Goal: Use online tool/utility: Utilize a website feature to perform a specific function

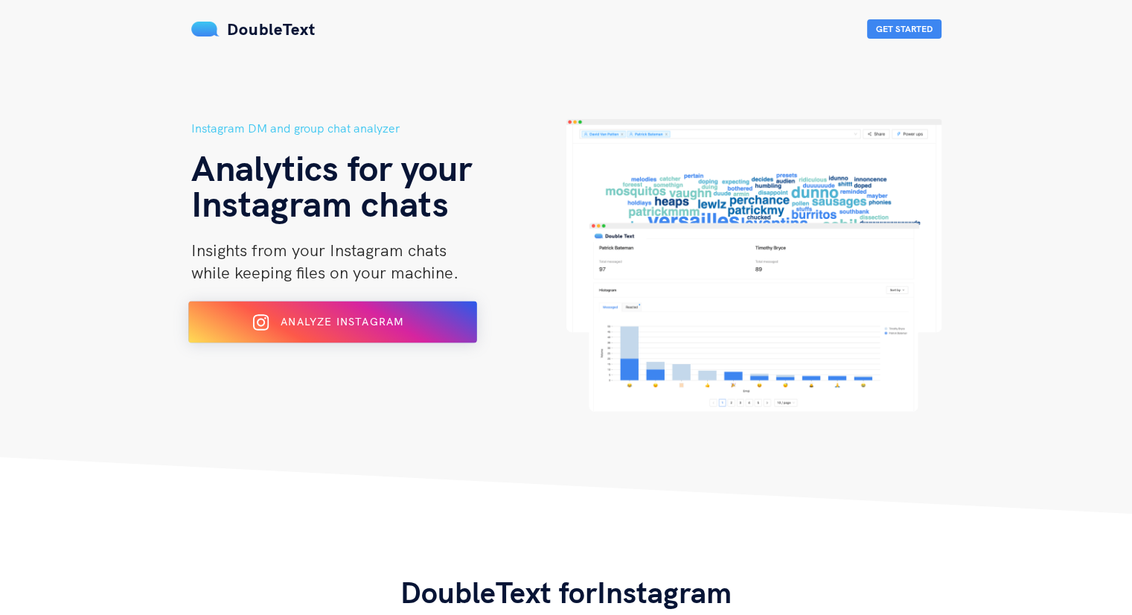
click at [368, 310] on div "Analyze Instagram" at bounding box center [331, 322] width 235 height 24
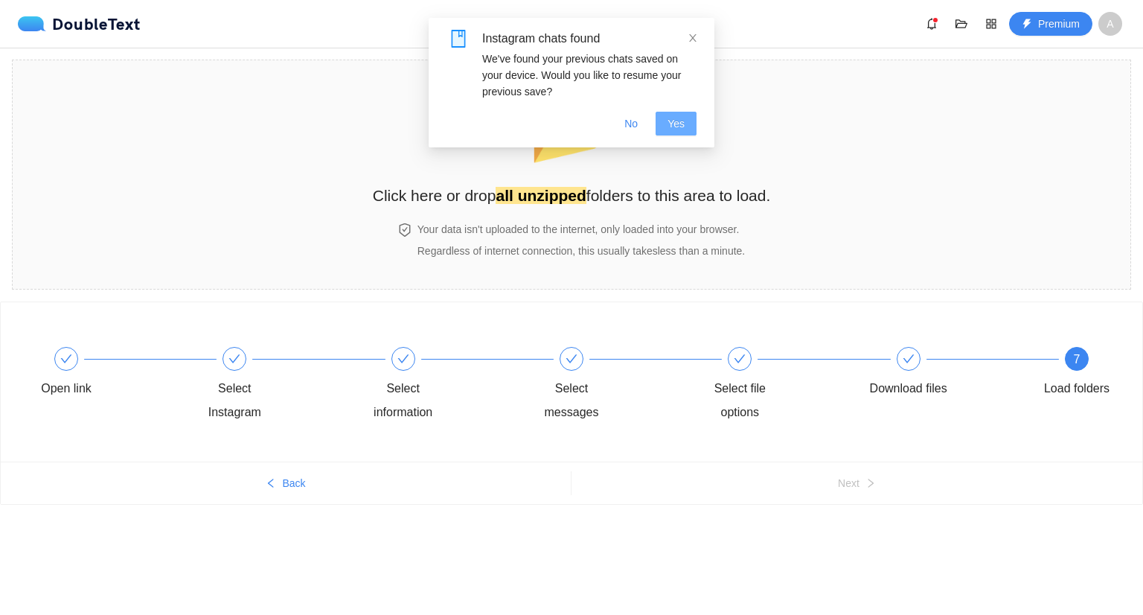
click at [686, 129] on button "Yes" at bounding box center [676, 124] width 41 height 24
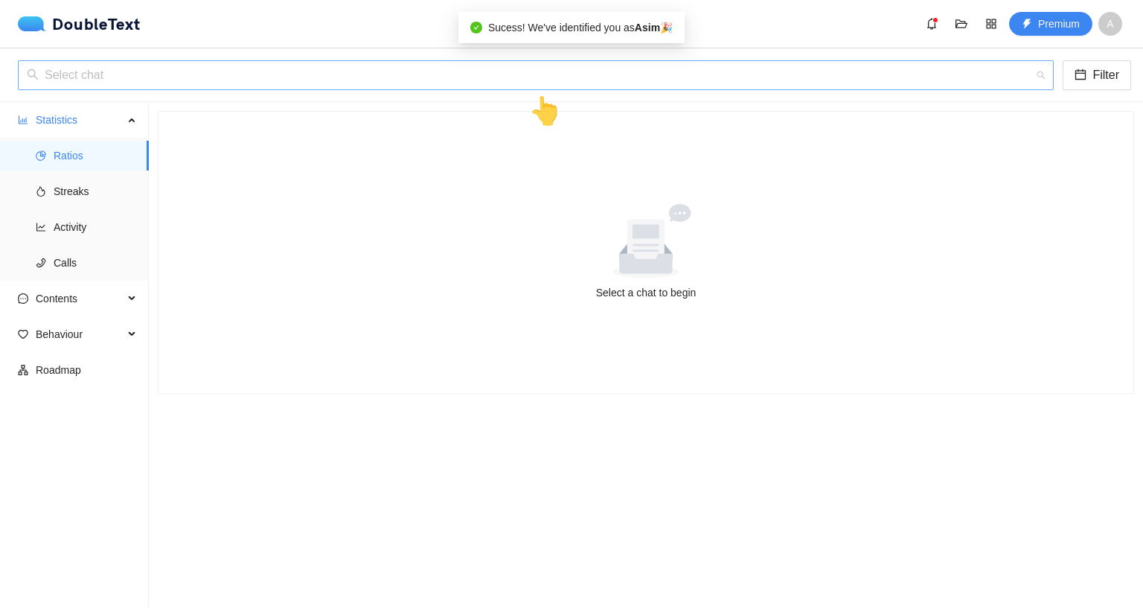
click at [351, 80] on input "search" at bounding box center [531, 75] width 1008 height 28
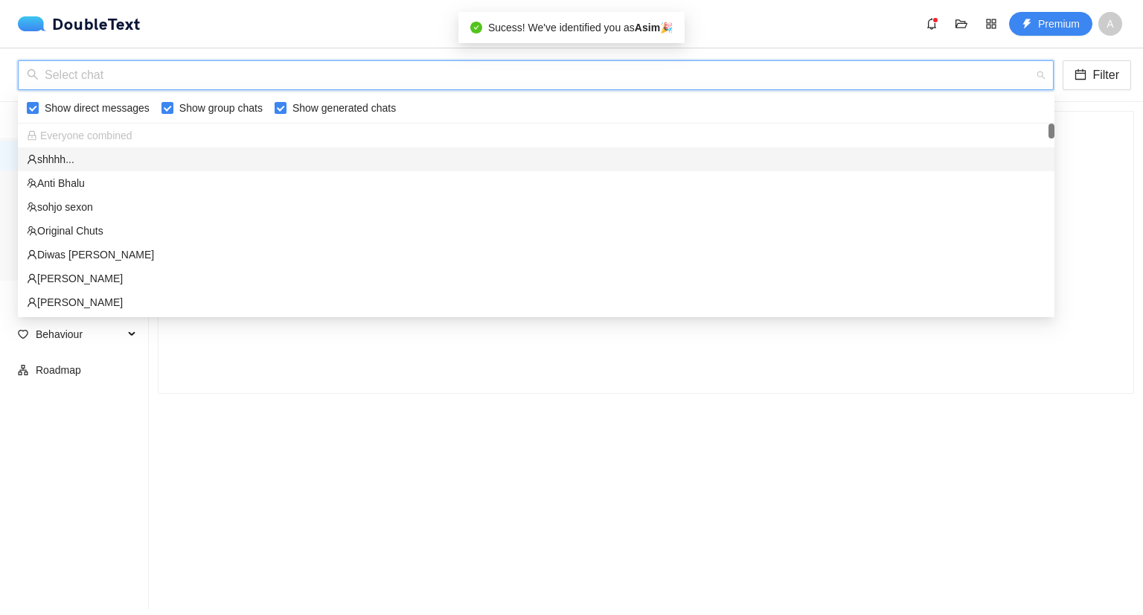
type input "s"
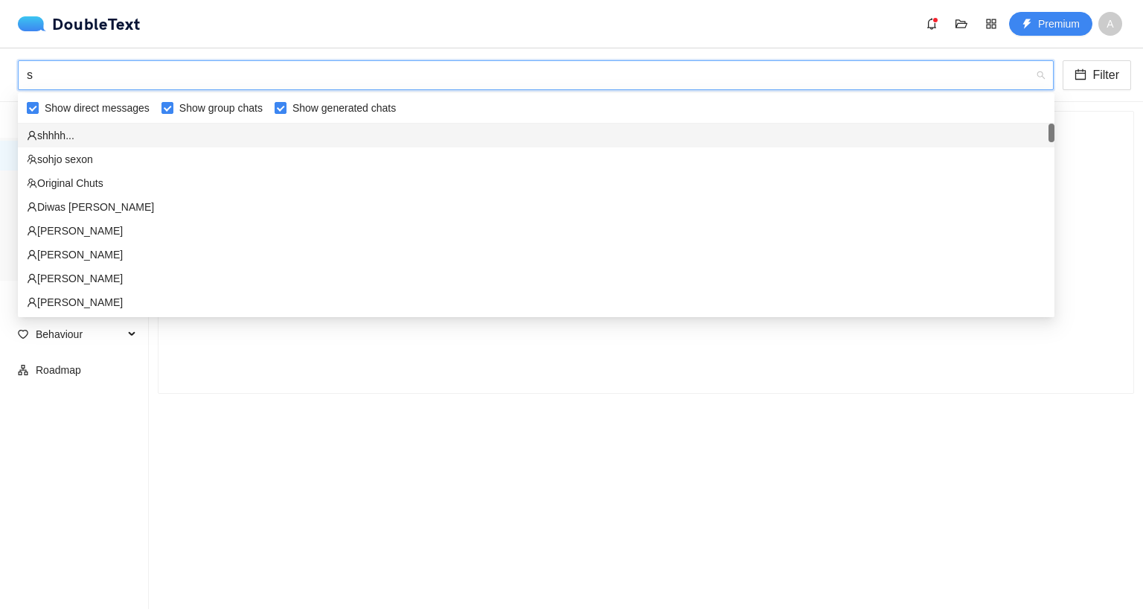
click at [332, 132] on div "shhhh..." at bounding box center [536, 135] width 1019 height 16
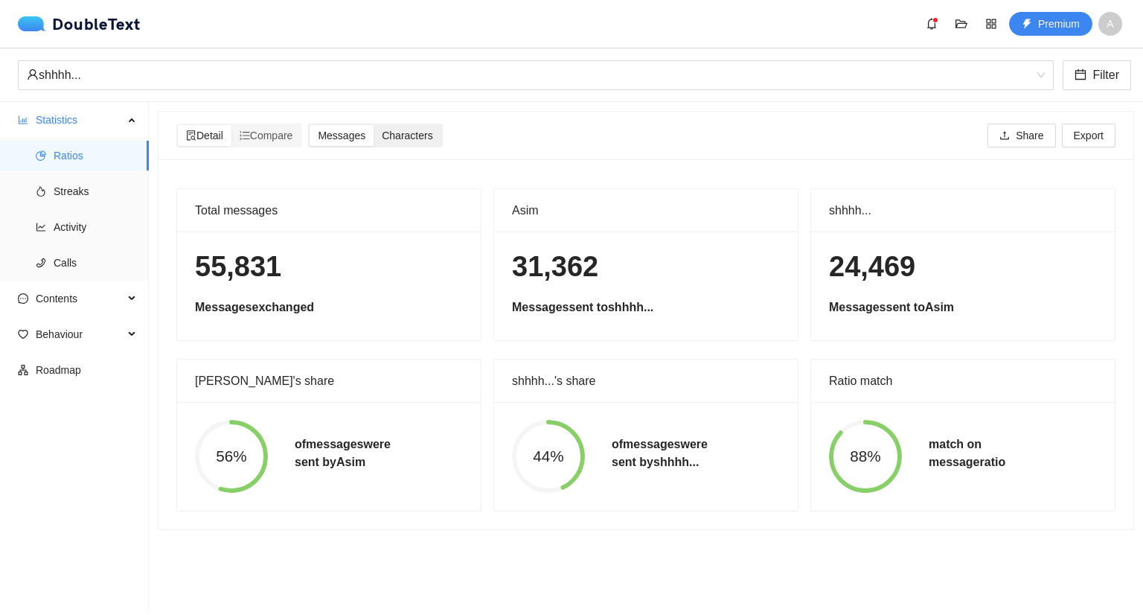
click at [412, 131] on span "Characters" at bounding box center [407, 136] width 51 height 12
click at [374, 125] on input "Characters" at bounding box center [374, 125] width 0 height 0
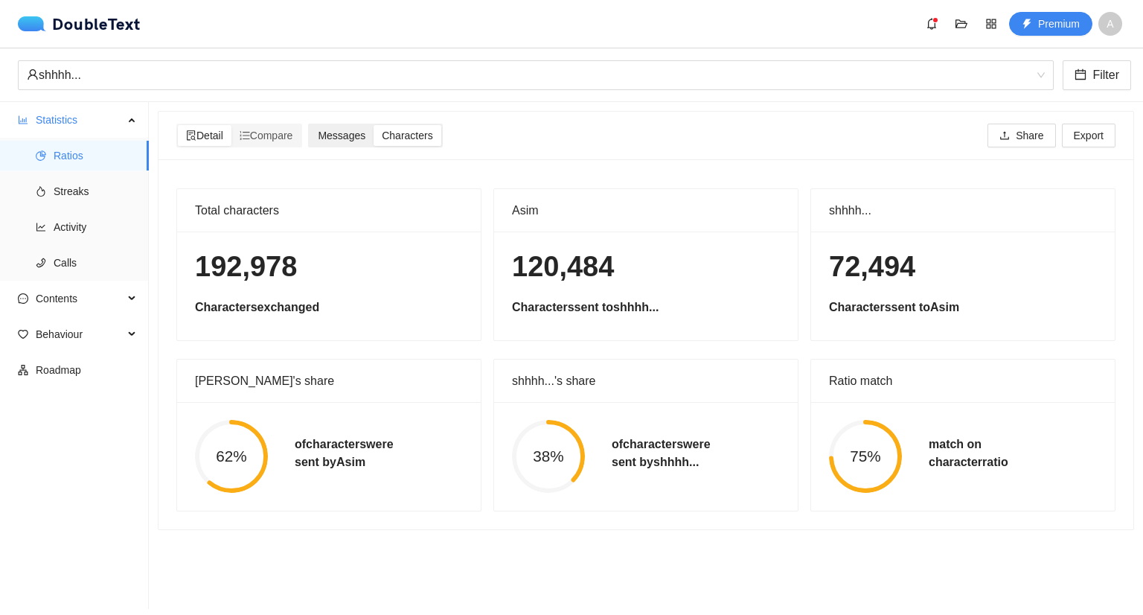
click at [361, 135] on span "Messages" at bounding box center [342, 136] width 48 height 12
click at [310, 125] on input "Messages" at bounding box center [310, 125] width 0 height 0
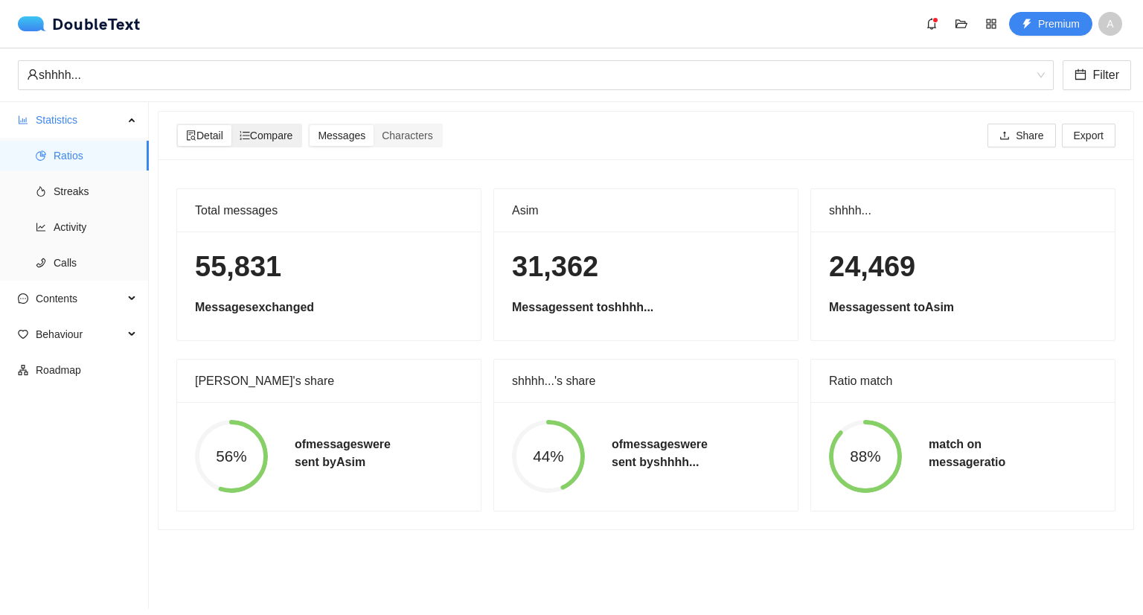
click at [278, 138] on span "Compare" at bounding box center [267, 136] width 54 height 12
click at [232, 125] on input "Compare" at bounding box center [232, 125] width 0 height 0
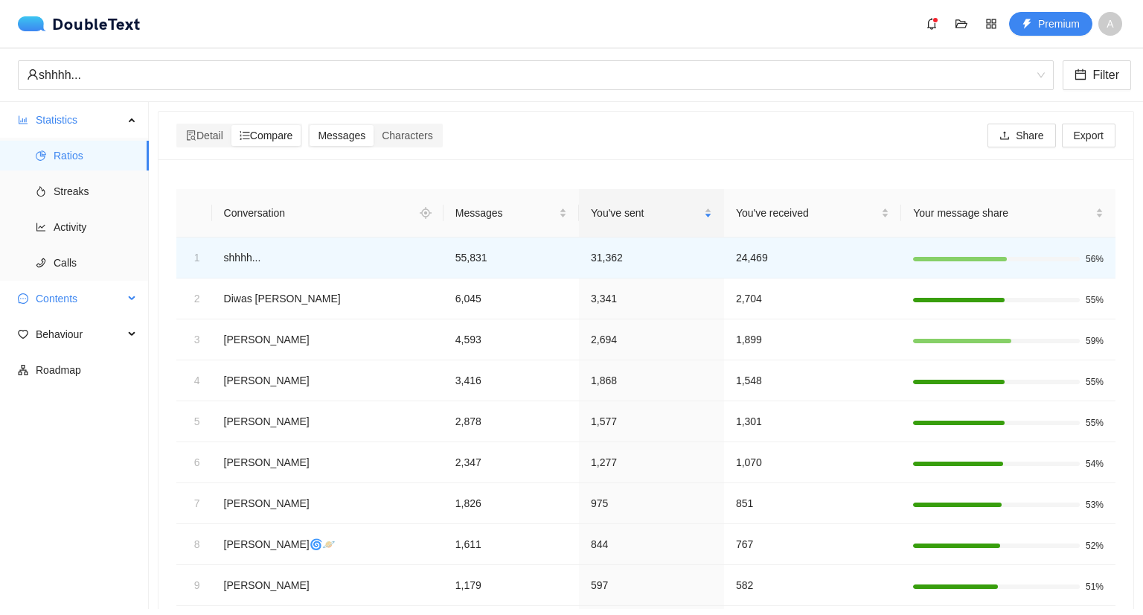
click at [126, 298] on div "Contents" at bounding box center [74, 299] width 149 height 30
click at [119, 339] on span "Word Cloud" at bounding box center [95, 334] width 83 height 30
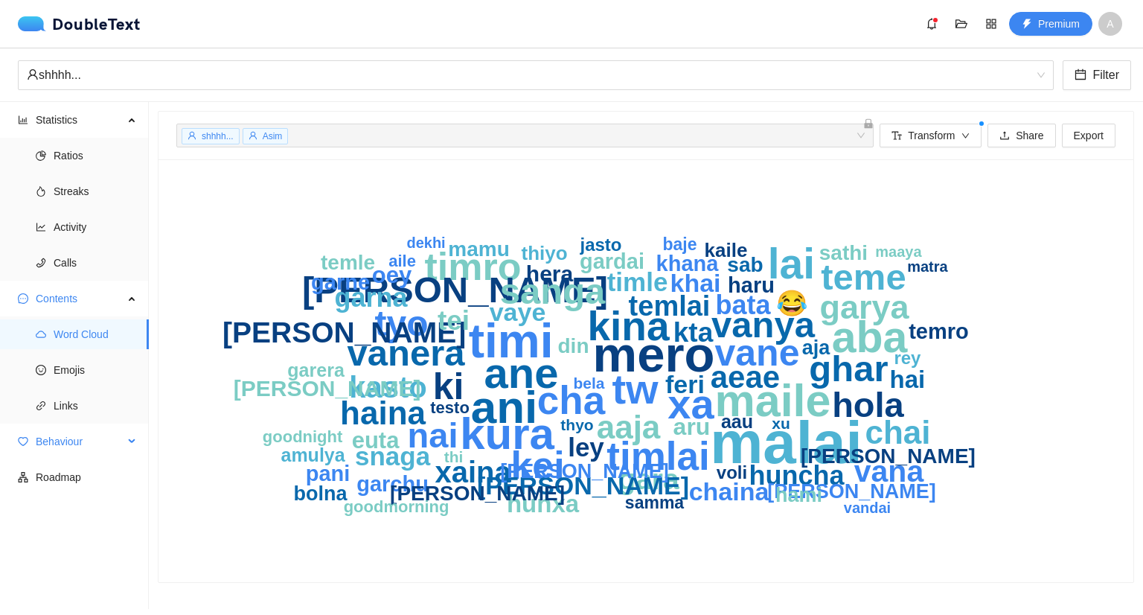
click at [130, 447] on div "Behaviour" at bounding box center [74, 442] width 149 height 30
click at [107, 474] on span "Engagement" at bounding box center [95, 477] width 83 height 30
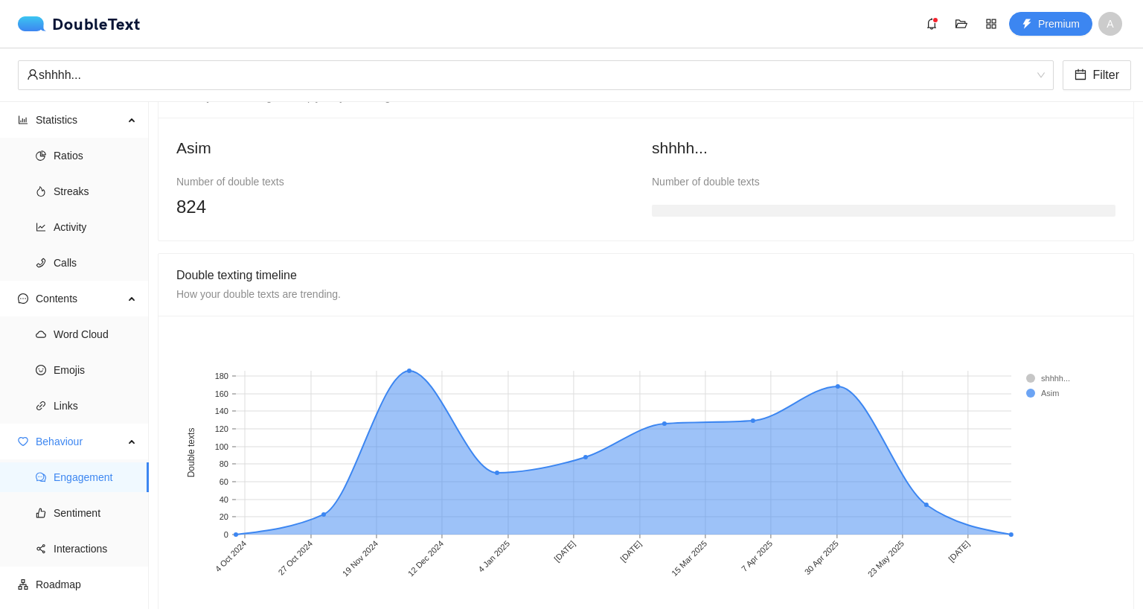
scroll to position [1157, 0]
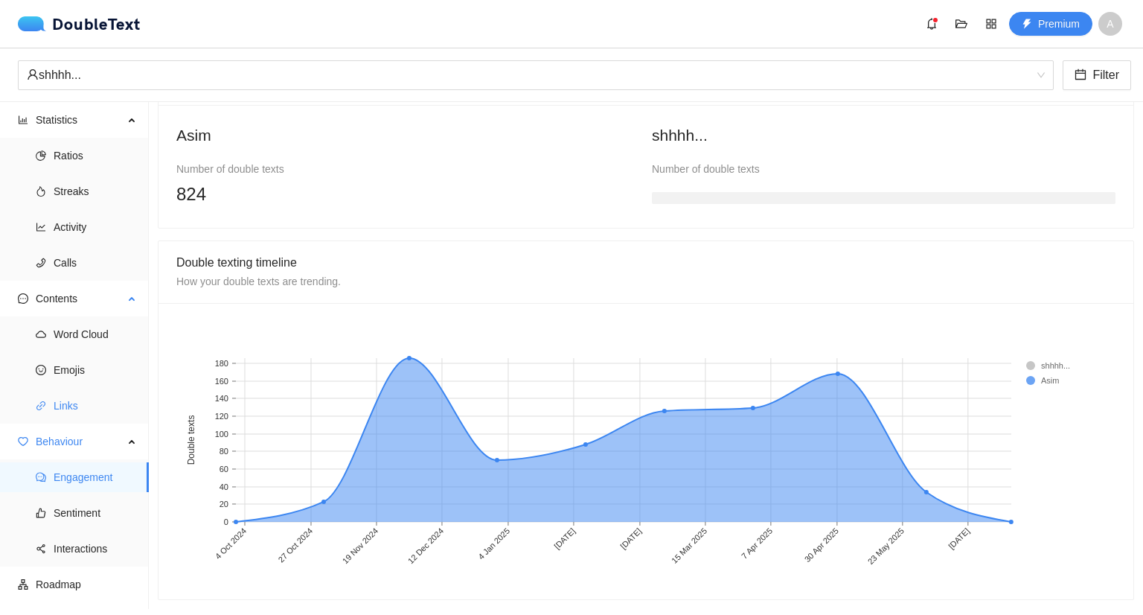
click at [91, 402] on span "Links" at bounding box center [95, 406] width 83 height 30
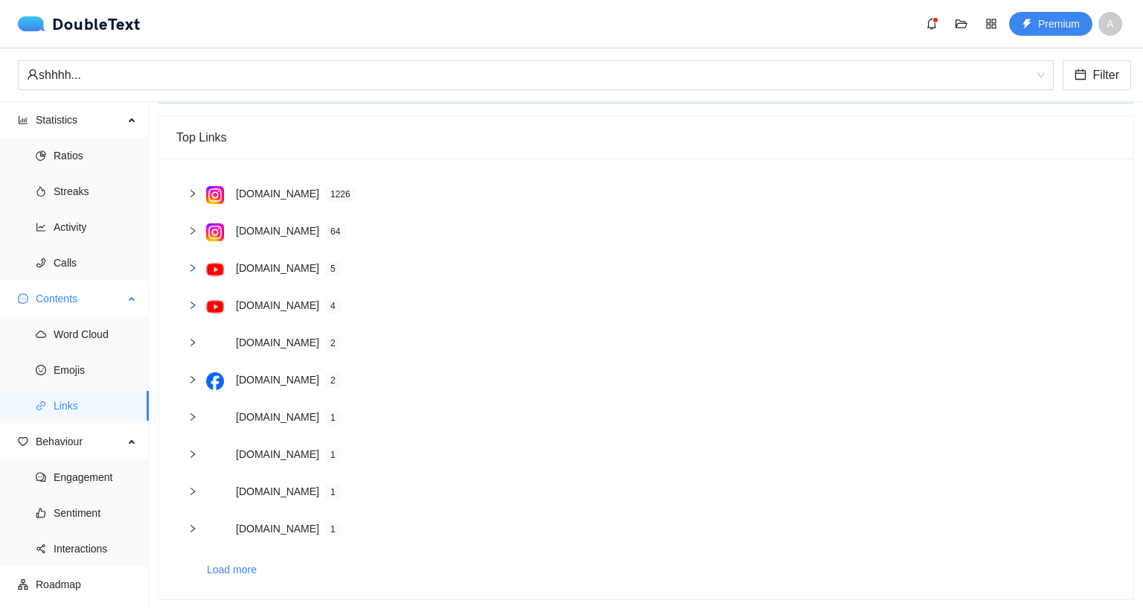
scroll to position [90, 0]
click at [93, 156] on span "Ratios" at bounding box center [95, 156] width 83 height 30
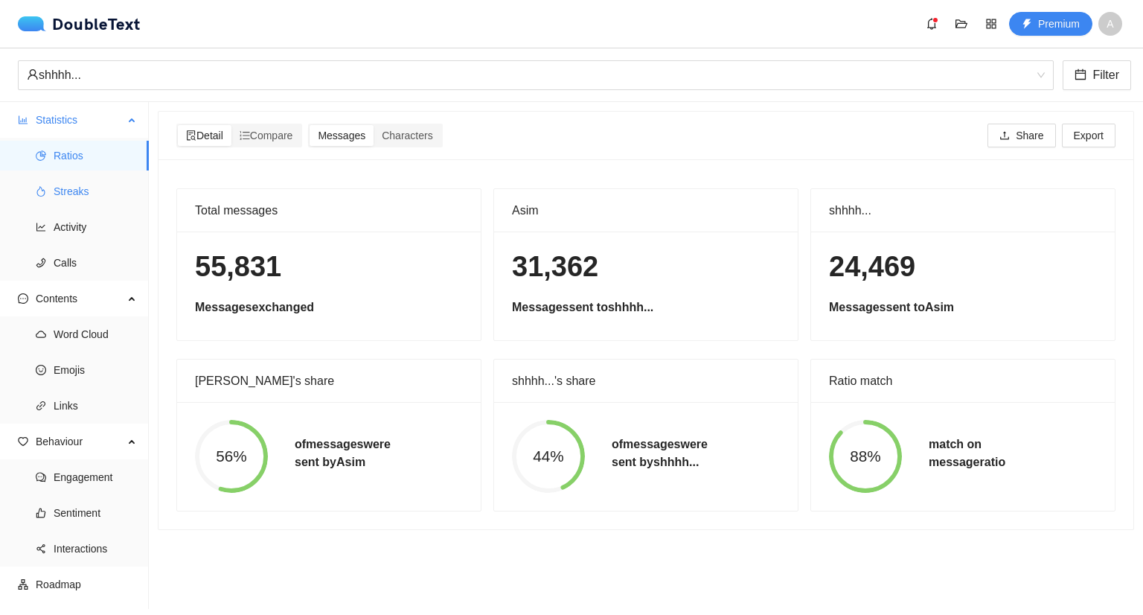
click at [87, 195] on span "Streaks" at bounding box center [95, 191] width 83 height 30
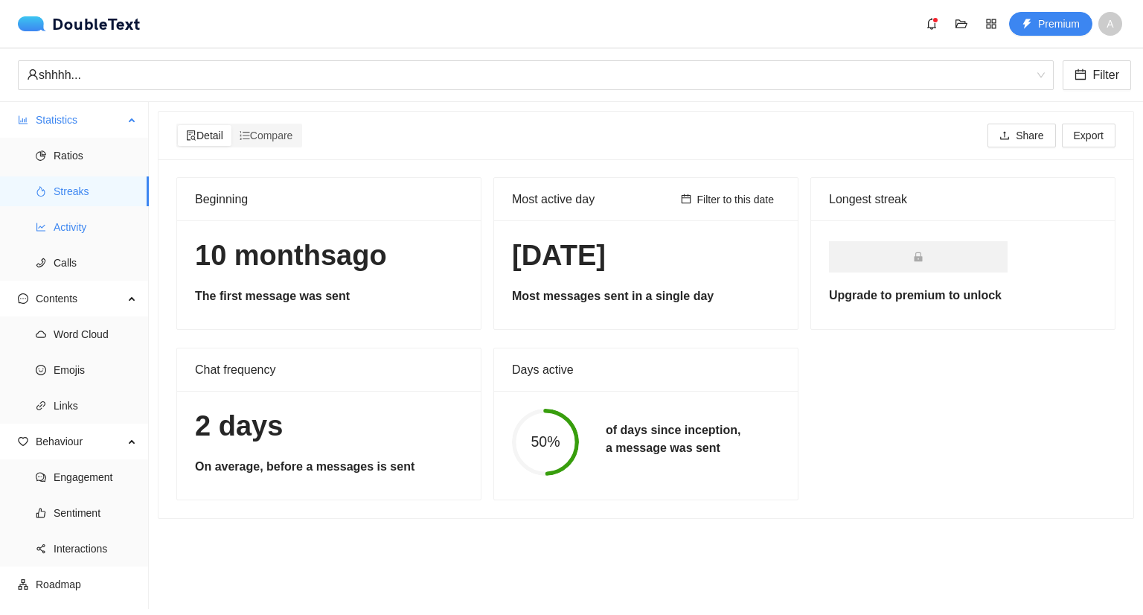
click at [92, 228] on span "Activity" at bounding box center [95, 227] width 83 height 30
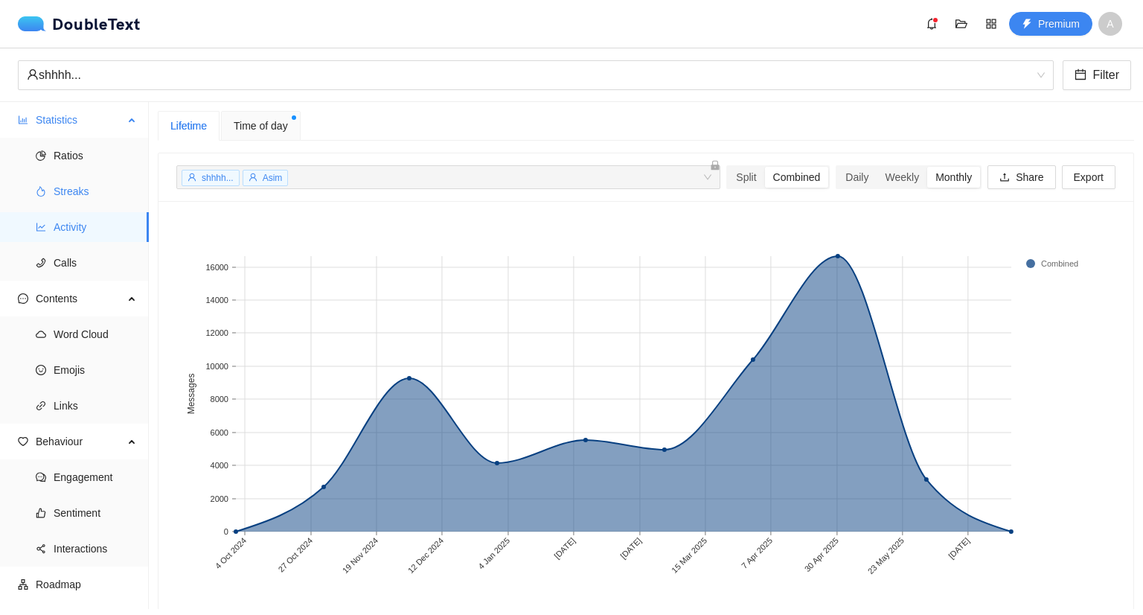
click at [89, 199] on span "Streaks" at bounding box center [95, 191] width 83 height 30
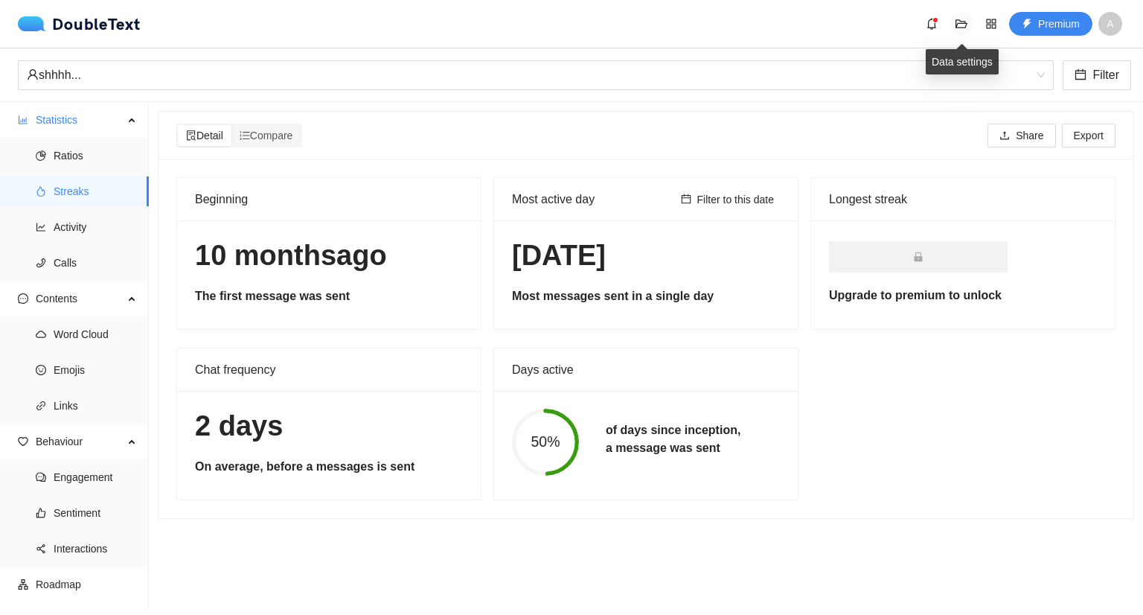
click at [957, 28] on icon "folder-open" at bounding box center [962, 23] width 12 height 9
click at [790, 39] on div "DoubleText Premium A" at bounding box center [571, 24] width 1143 height 48
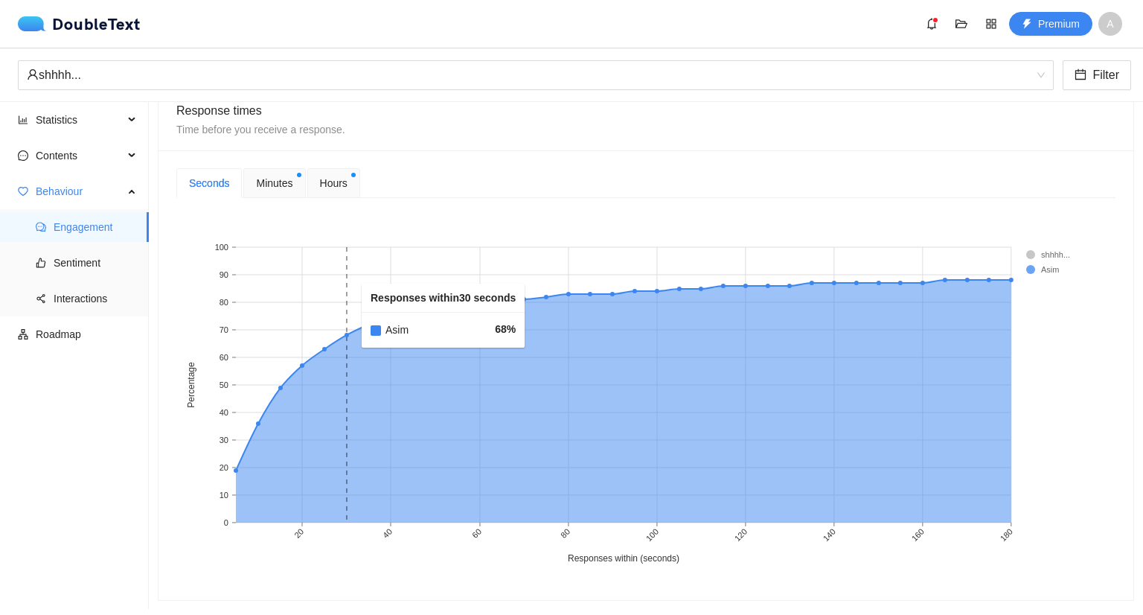
scroll to position [579, 0]
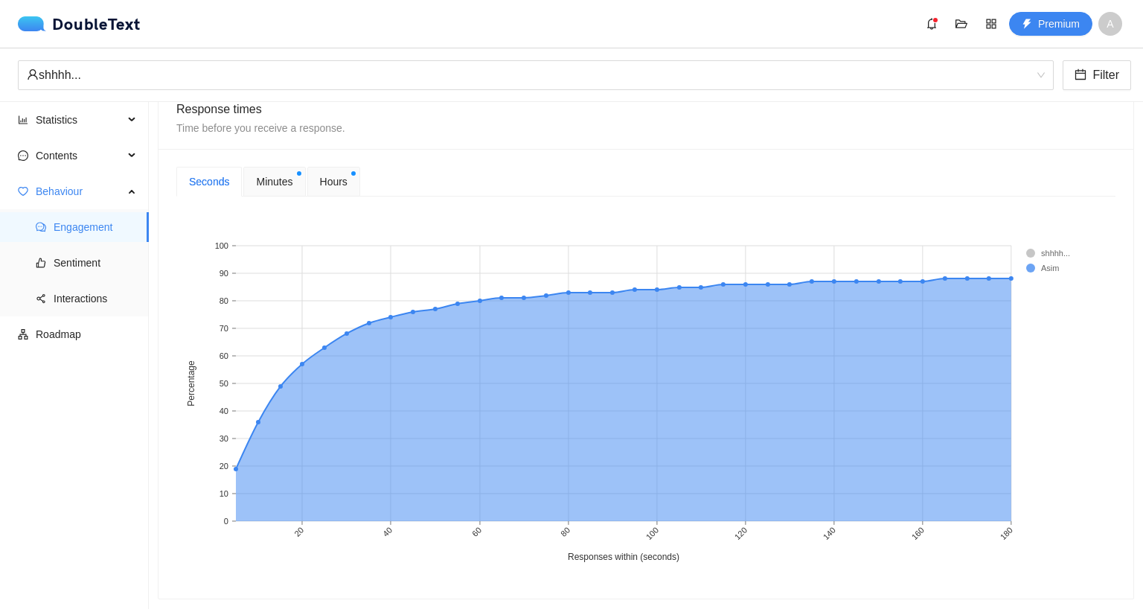
click at [1031, 250] on rect at bounding box center [1056, 253] width 60 height 15
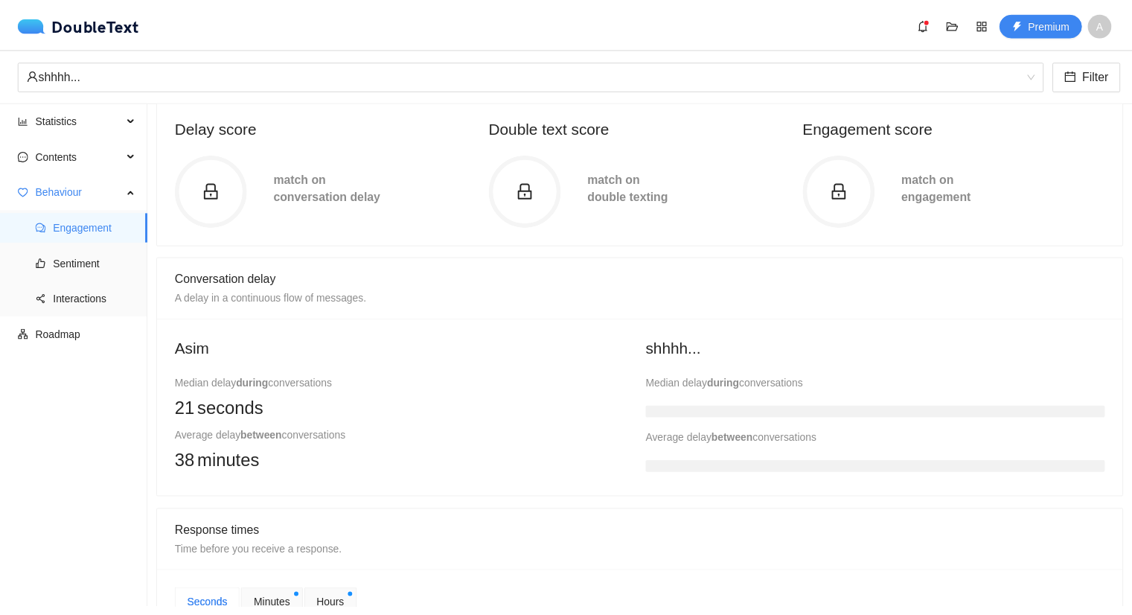
scroll to position [0, 0]
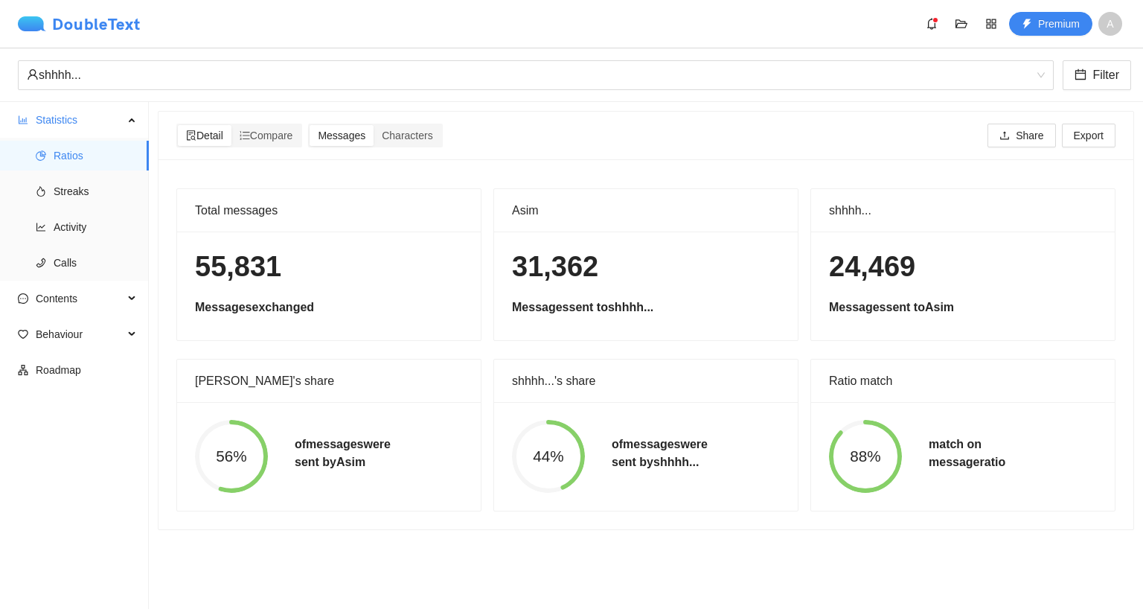
click at [63, 24] on div "DoubleText" at bounding box center [79, 23] width 123 height 15
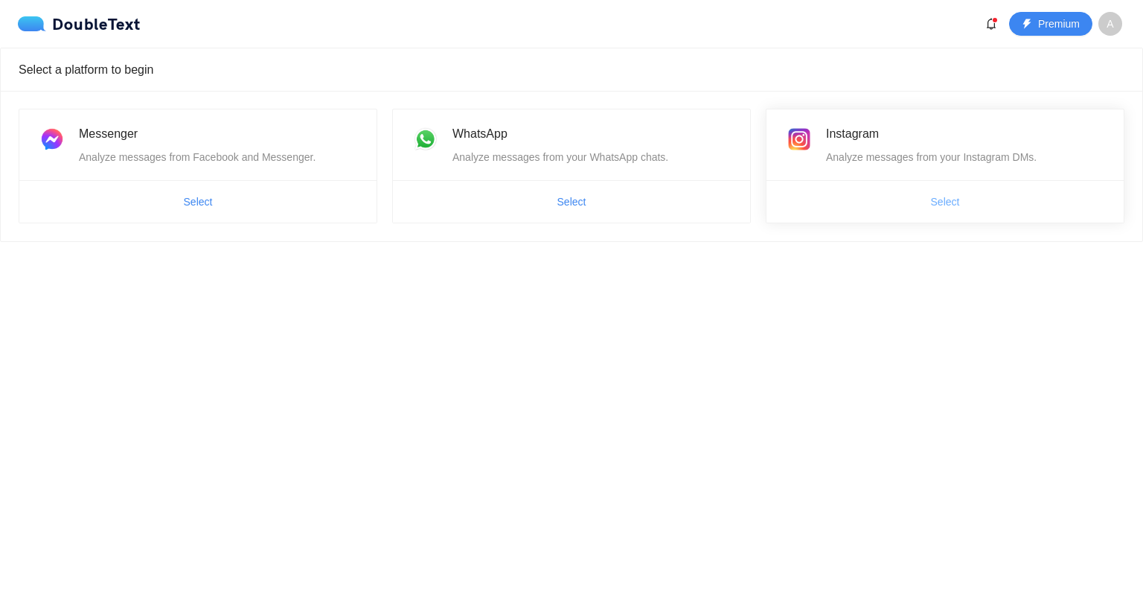
click at [929, 207] on button "Select" at bounding box center [945, 202] width 53 height 24
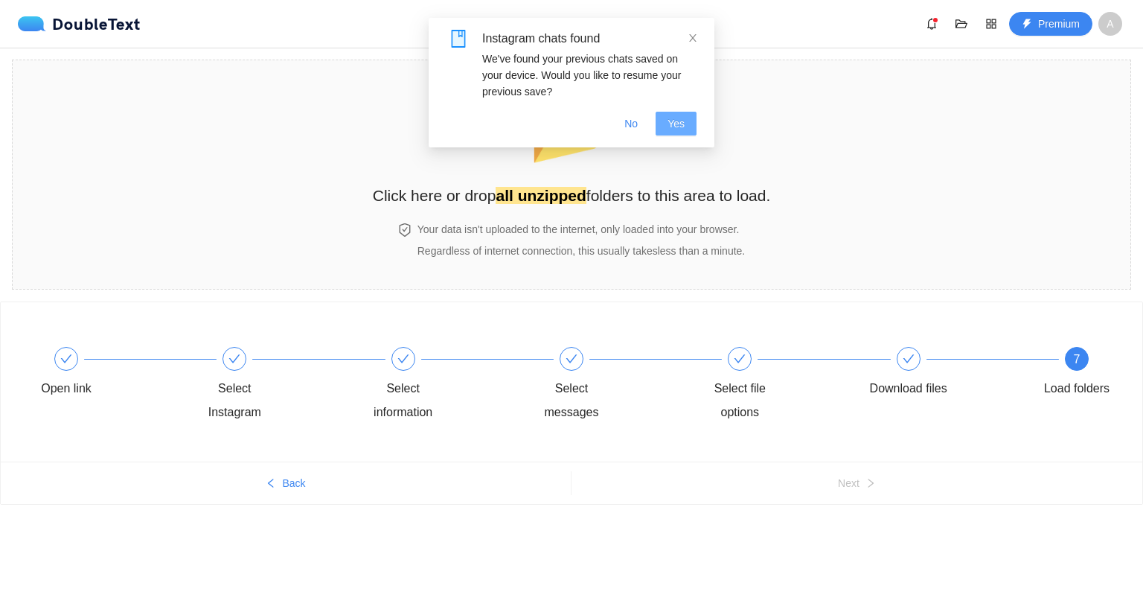
click at [680, 121] on span "Yes" at bounding box center [676, 123] width 17 height 16
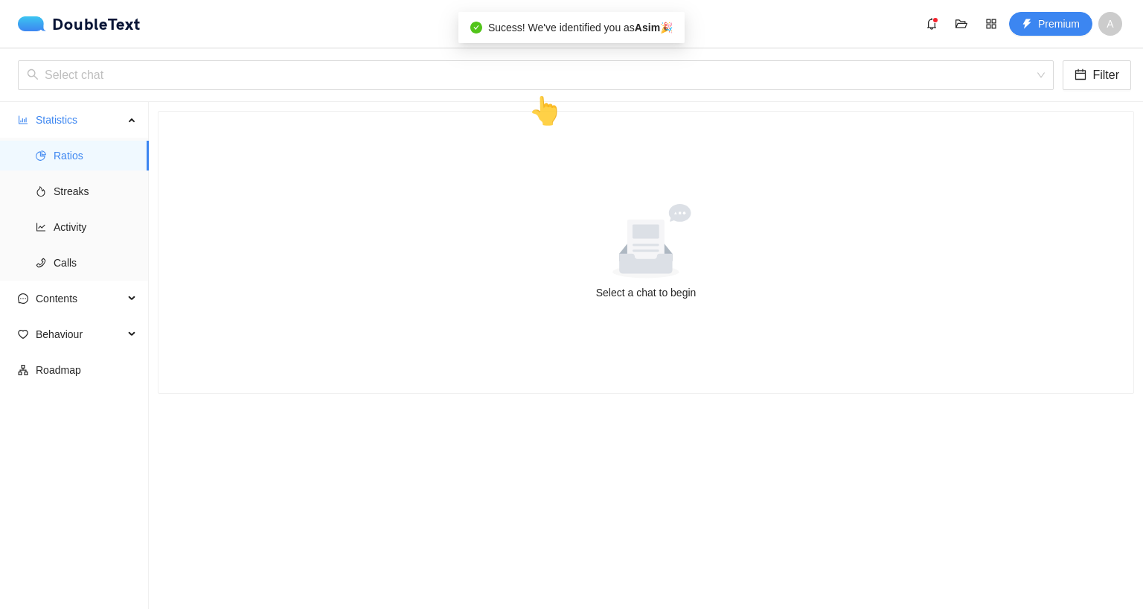
click at [1114, 19] on span "A" at bounding box center [1110, 24] width 7 height 24
click at [959, 22] on icon "folder-open" at bounding box center [962, 24] width 12 height 12
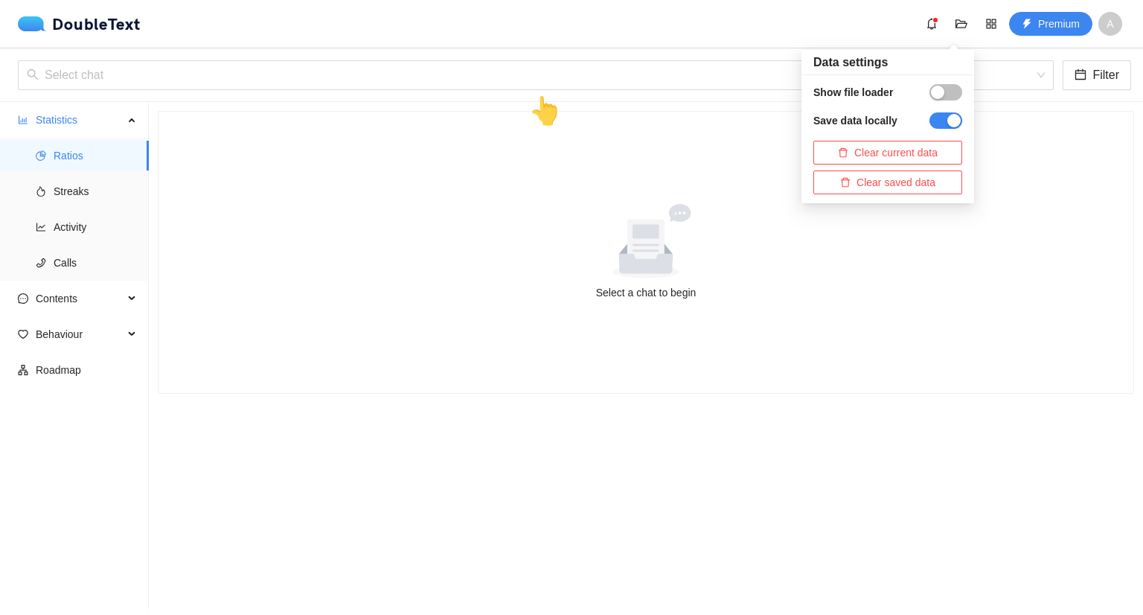
click at [947, 93] on button "button" at bounding box center [946, 92] width 33 height 16
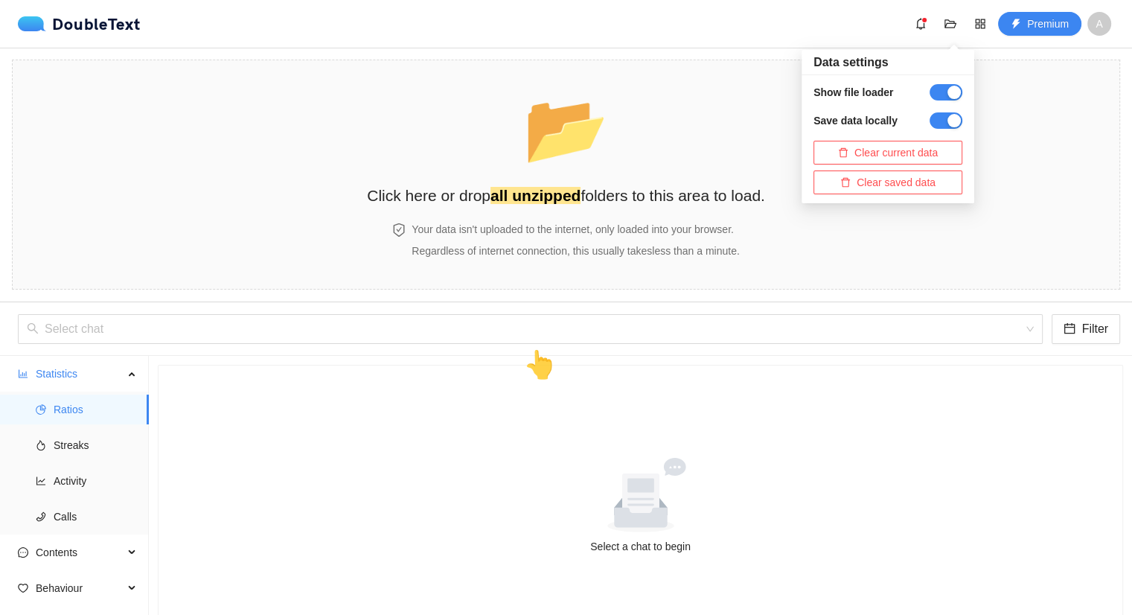
click at [947, 93] on button "button" at bounding box center [946, 92] width 33 height 16
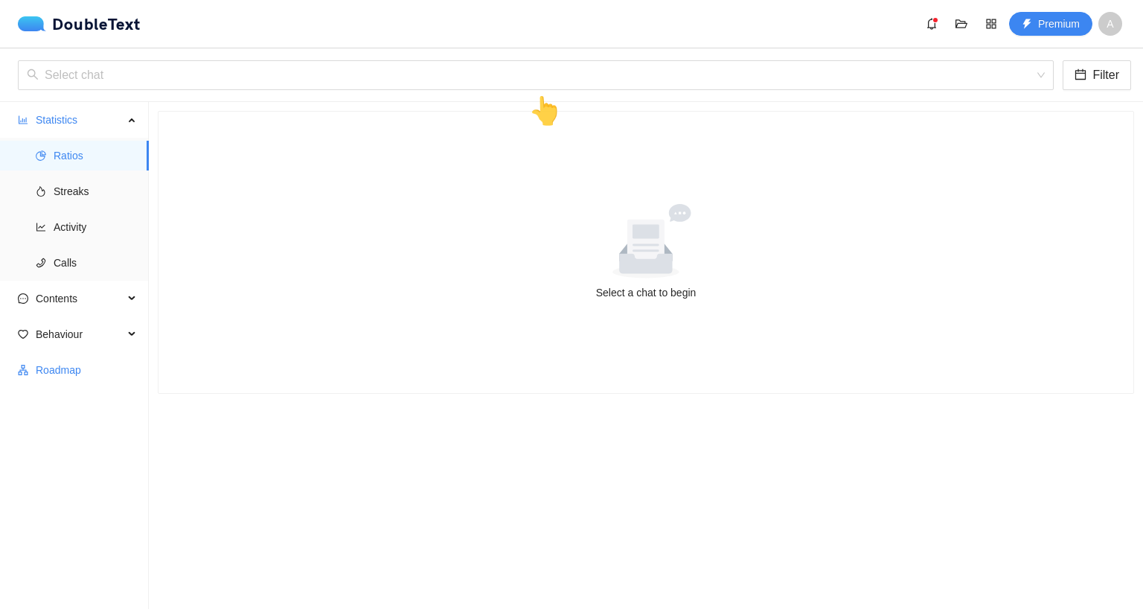
click at [103, 377] on span "Roadmap" at bounding box center [86, 370] width 101 height 30
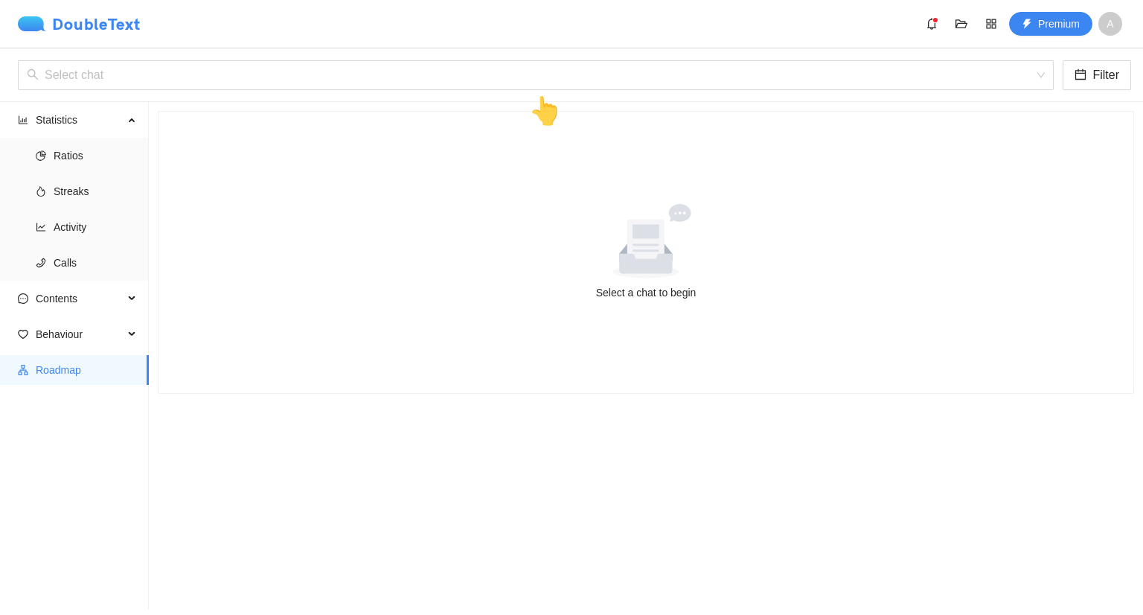
click at [107, 22] on div "DoubleText" at bounding box center [79, 23] width 123 height 15
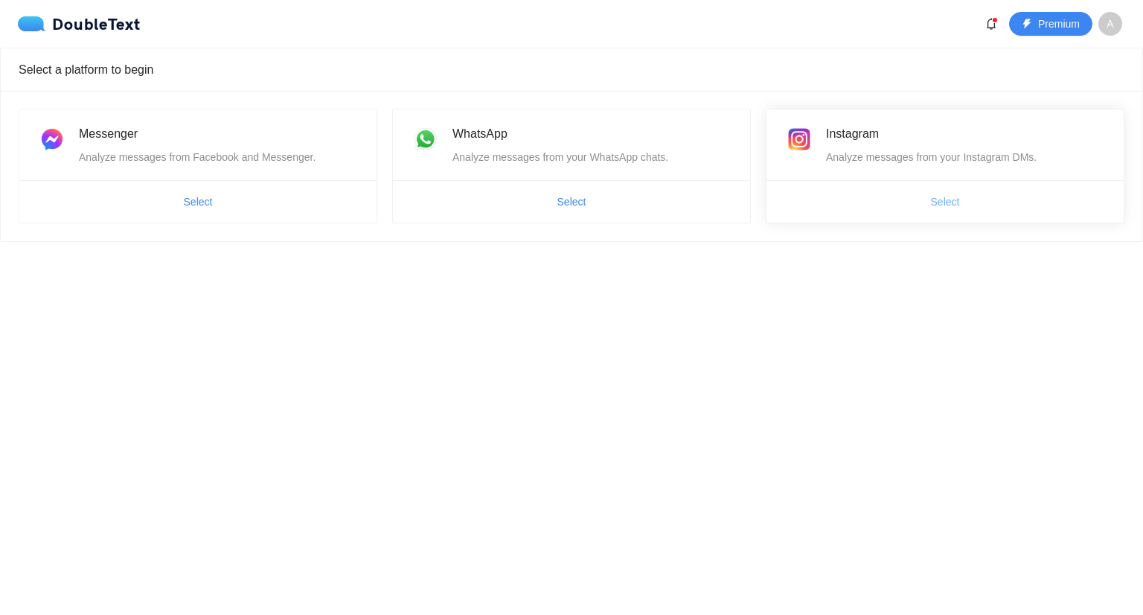
click at [936, 206] on span "Select" at bounding box center [945, 202] width 29 height 16
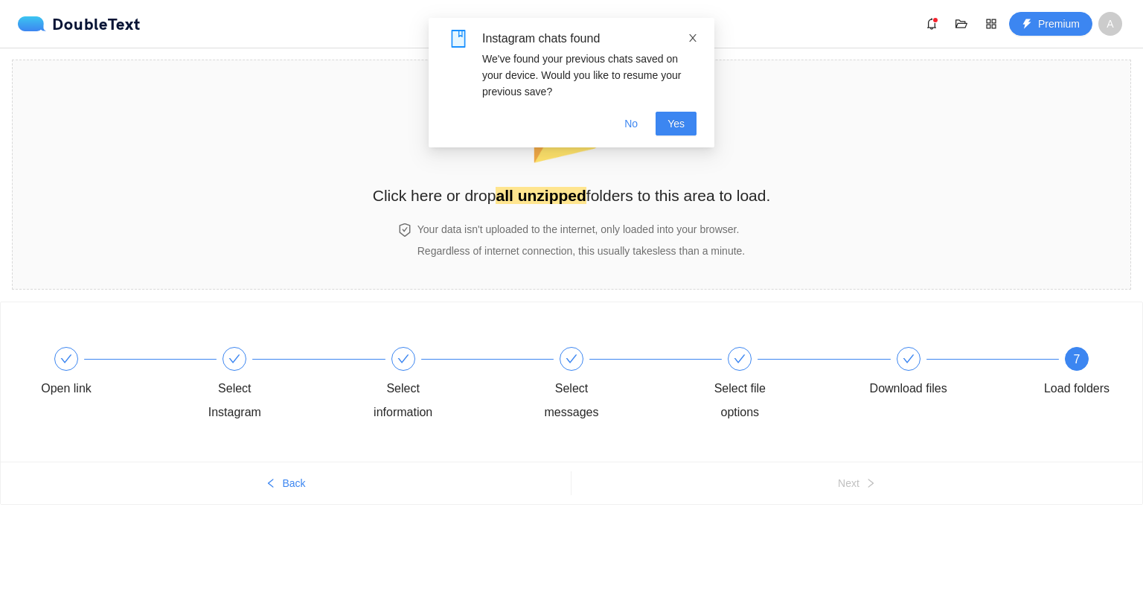
click at [692, 43] on span at bounding box center [693, 38] width 10 height 12
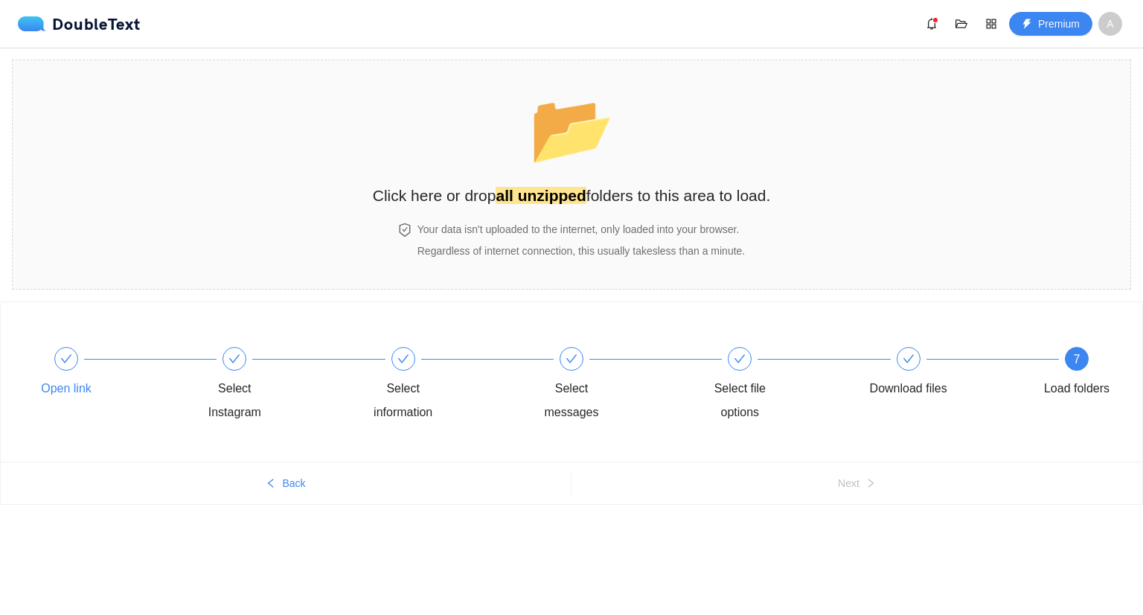
click at [71, 356] on icon "check" at bounding box center [66, 359] width 12 height 12
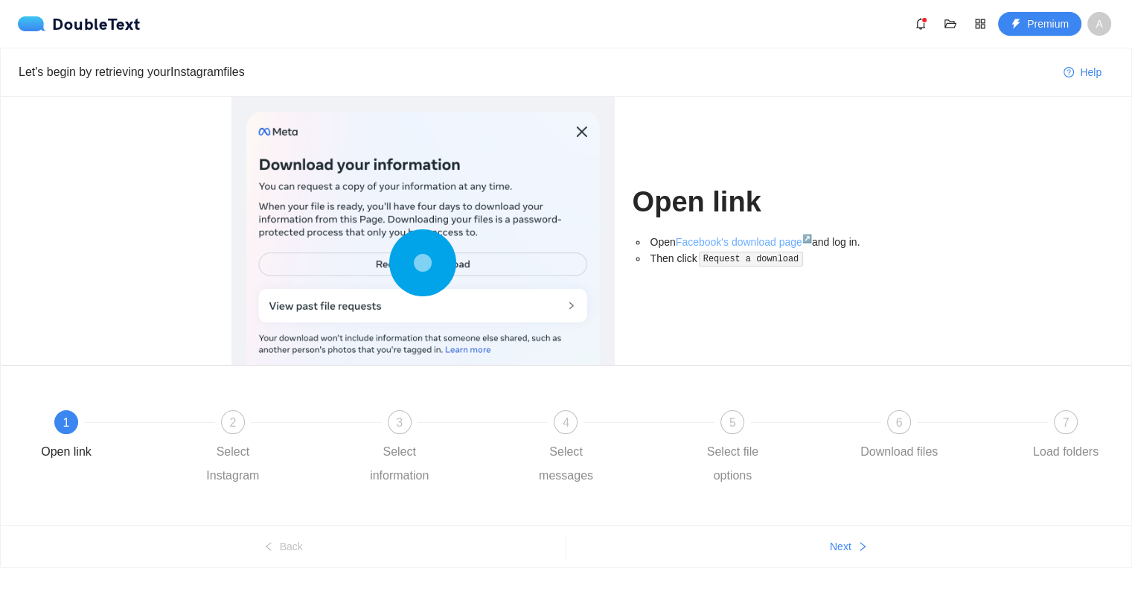
click at [782, 242] on link "Facebook's download page ↗" at bounding box center [744, 242] width 136 height 12
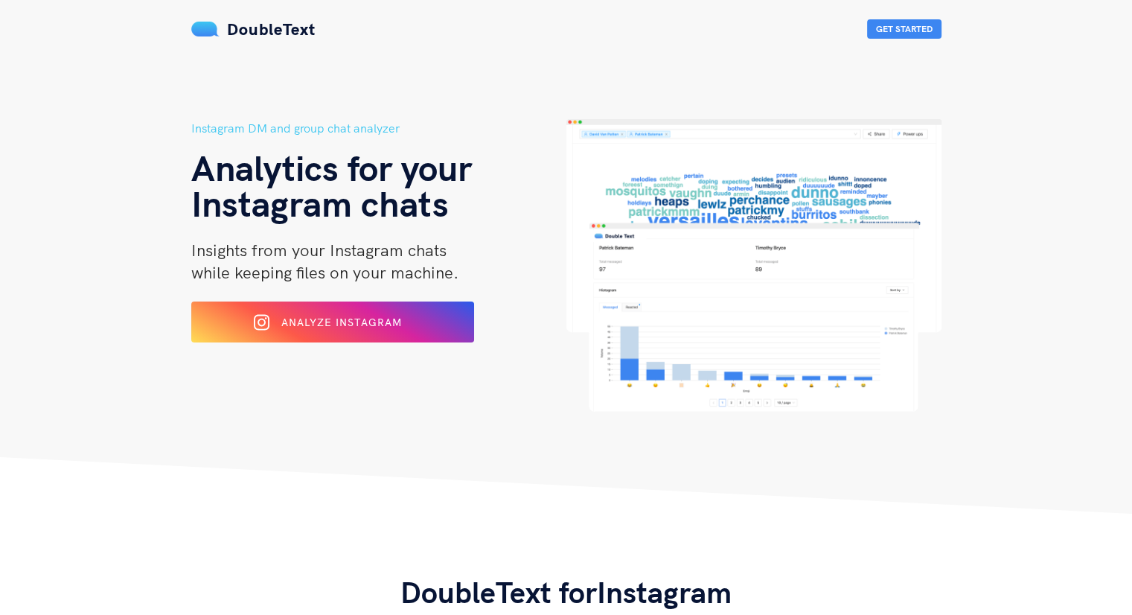
click at [360, 309] on button "Analyze Instagram" at bounding box center [332, 321] width 283 height 41
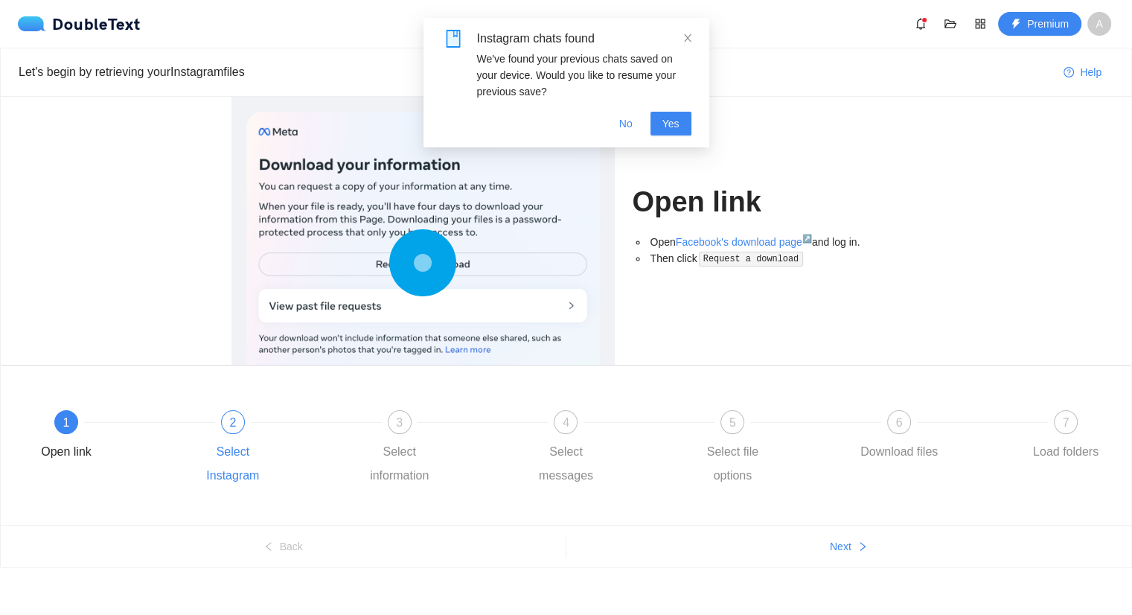
click at [222, 432] on div "2 Select Instagram" at bounding box center [273, 448] width 167 height 77
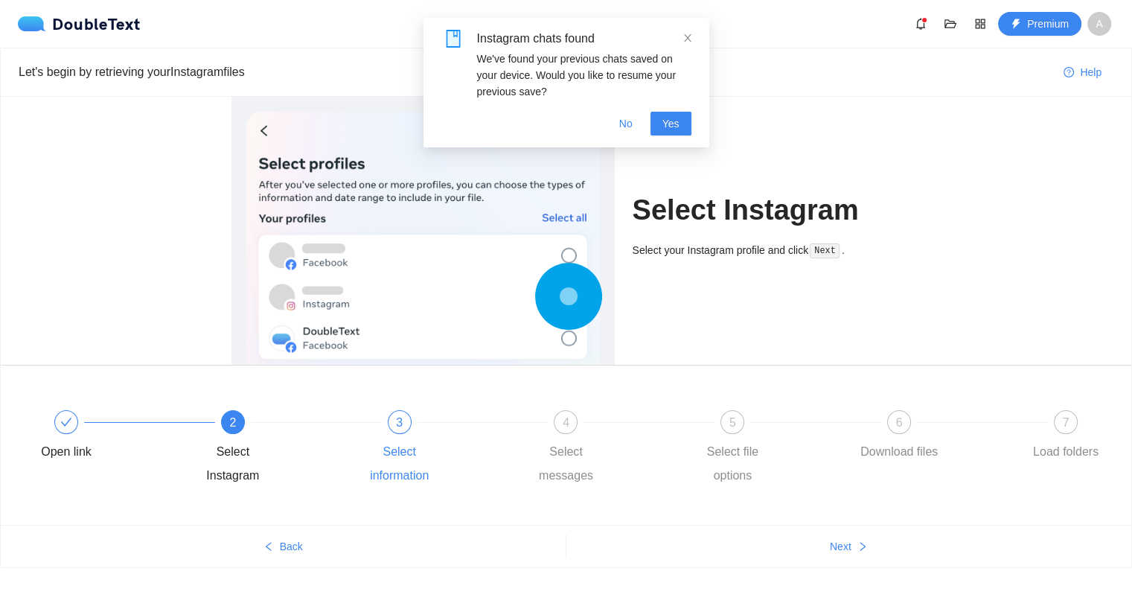
click at [375, 429] on div "3 Select information" at bounding box center [440, 448] width 167 height 77
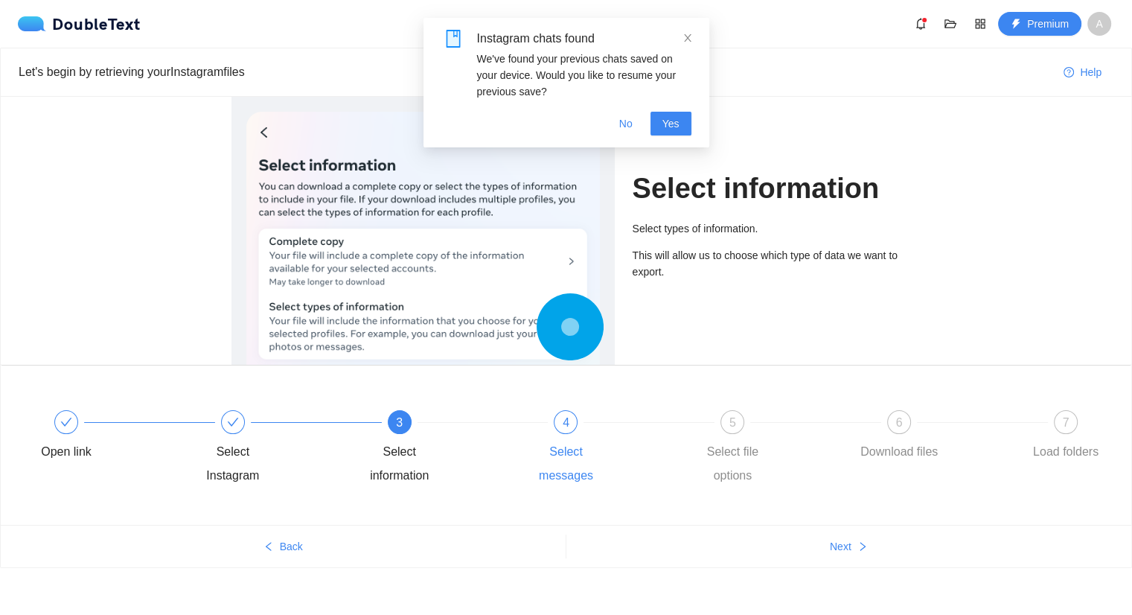
click at [563, 431] on div "4" at bounding box center [566, 422] width 24 height 24
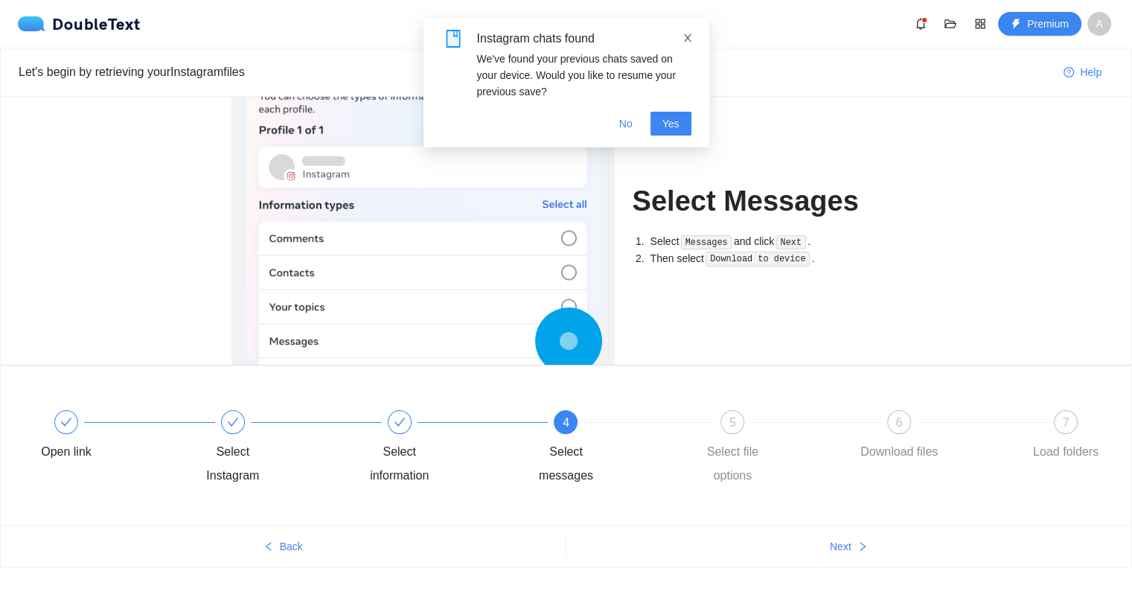
click at [687, 36] on icon "close" at bounding box center [688, 38] width 10 height 10
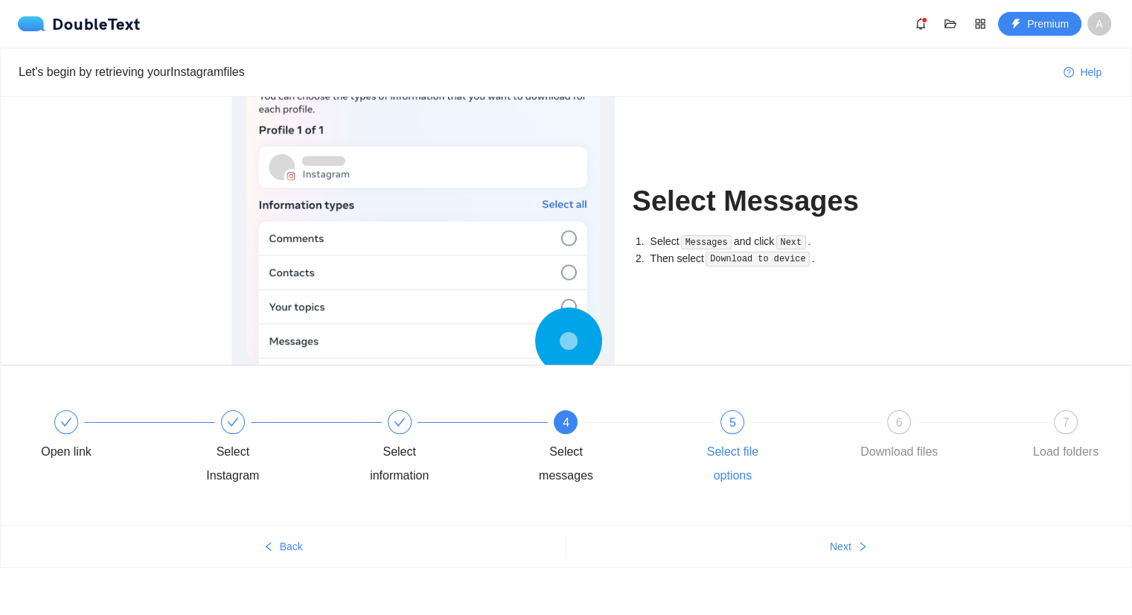
click at [730, 435] on div "5 Select file options" at bounding box center [772, 448] width 167 height 77
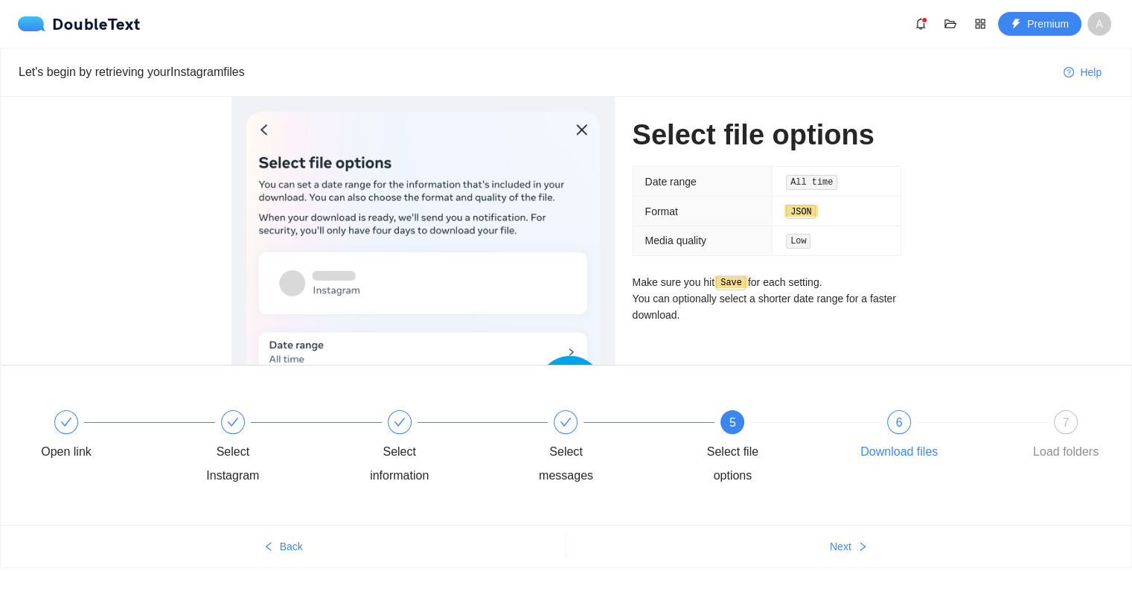
click at [904, 427] on div "6" at bounding box center [899, 422] width 24 height 24
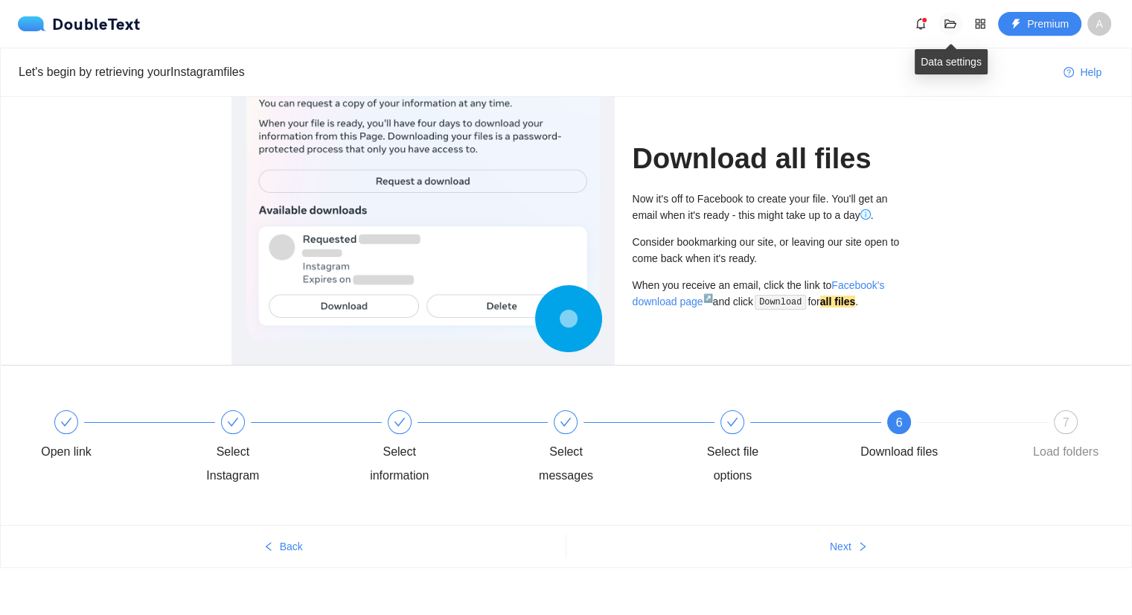
click at [948, 19] on icon "folder-open" at bounding box center [951, 24] width 12 height 12
click at [1018, 159] on div "Download all files Now it's off to Facebook to create your file. You'll get an …" at bounding box center [566, 231] width 1131 height 268
click at [927, 27] on icon "bell" at bounding box center [921, 24] width 12 height 12
click at [994, 174] on div "Download all files Now it's off to Facebook to create your file. You'll get an …" at bounding box center [566, 231] width 1131 height 268
click at [983, 21] on icon "appstore" at bounding box center [980, 24] width 12 height 12
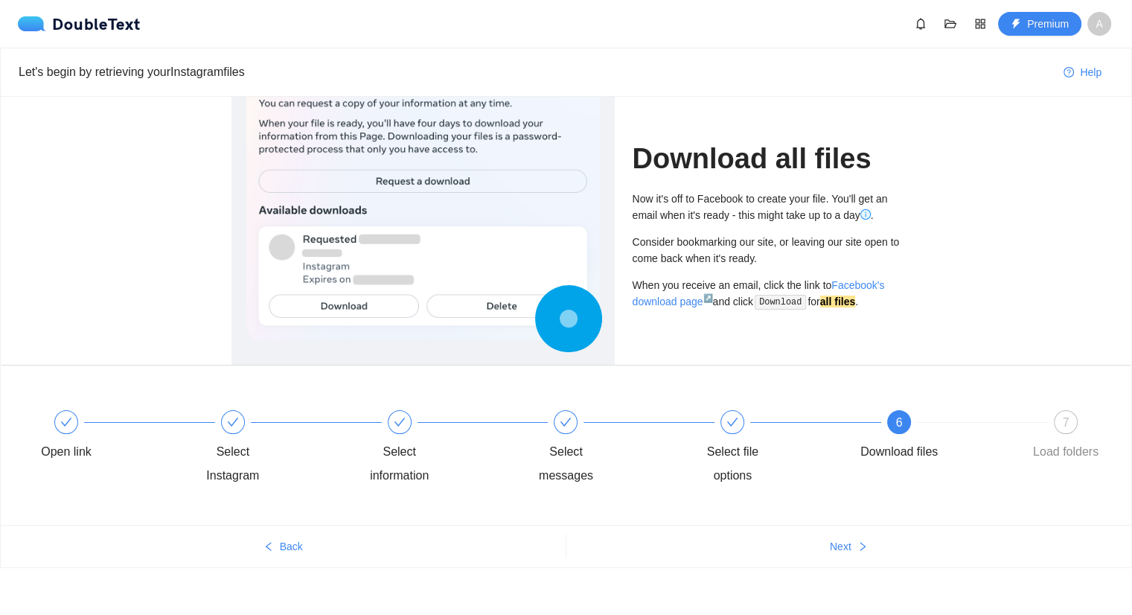
click at [1017, 214] on div "Download all files Now it's off to Facebook to create your file. You'll get an …" at bounding box center [566, 231] width 1131 height 268
